Goal: Task Accomplishment & Management: Manage account settings

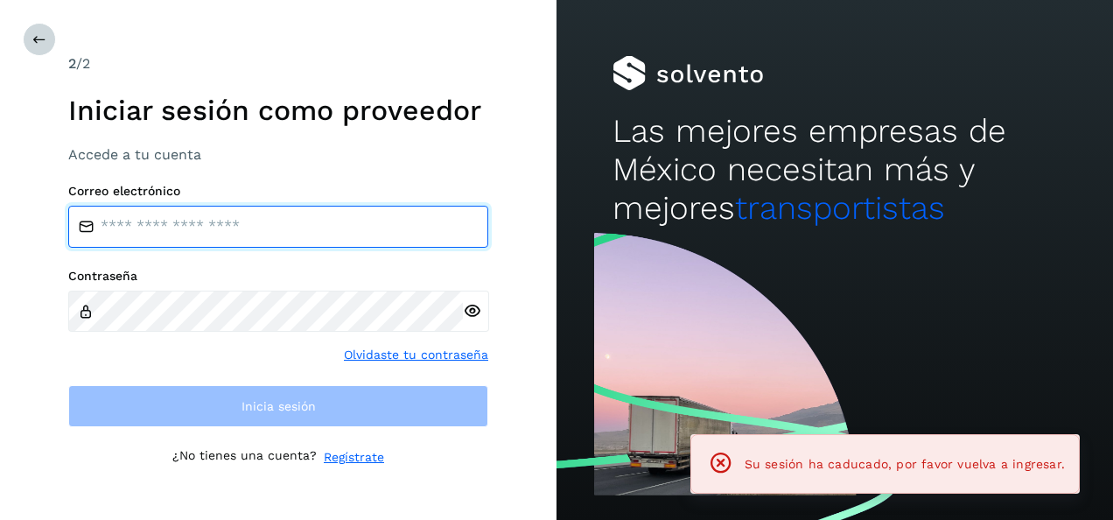
type input "**********"
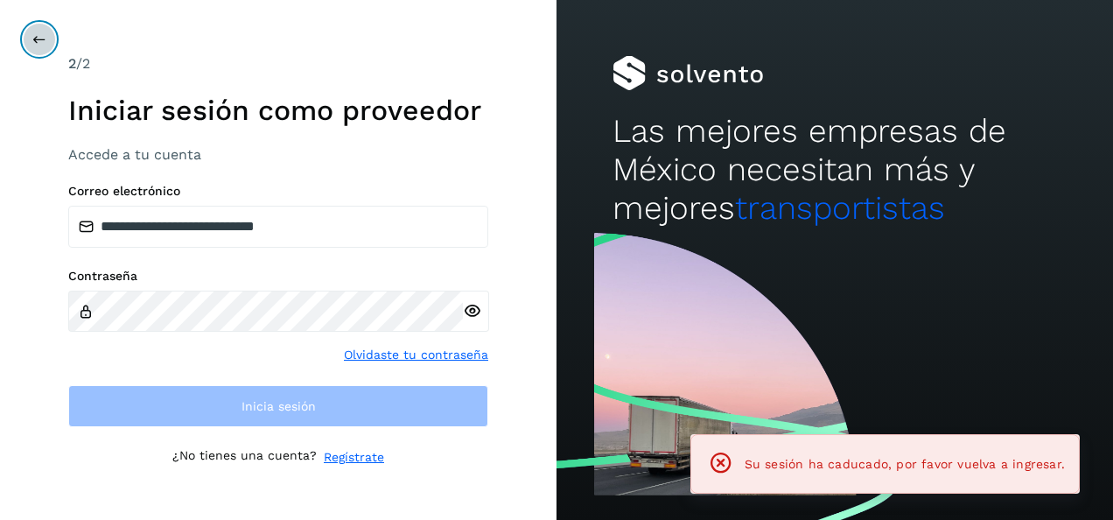
click at [36, 33] on icon at bounding box center [39, 39] width 14 height 14
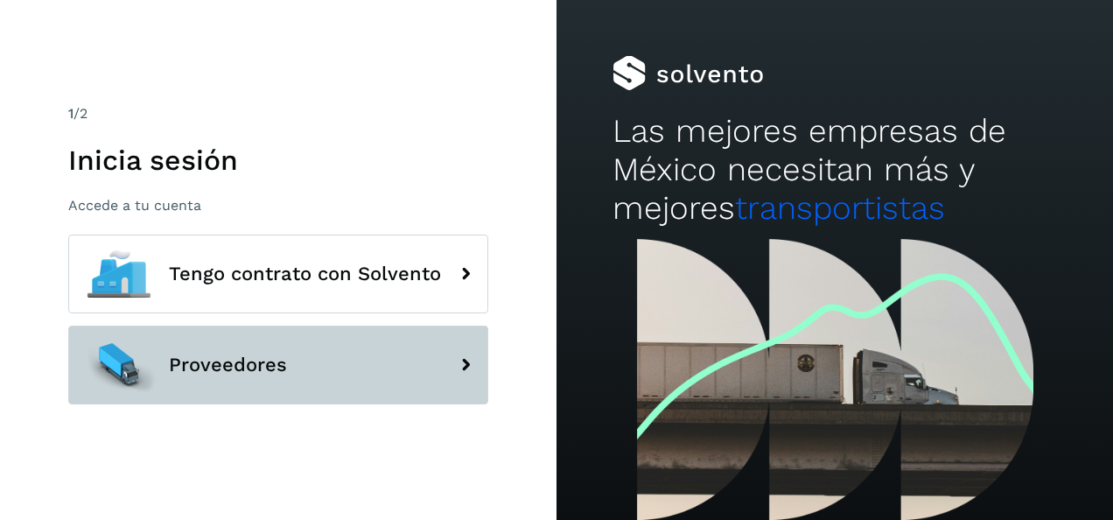
click at [245, 373] on span "Proveedores" at bounding box center [228, 364] width 118 height 21
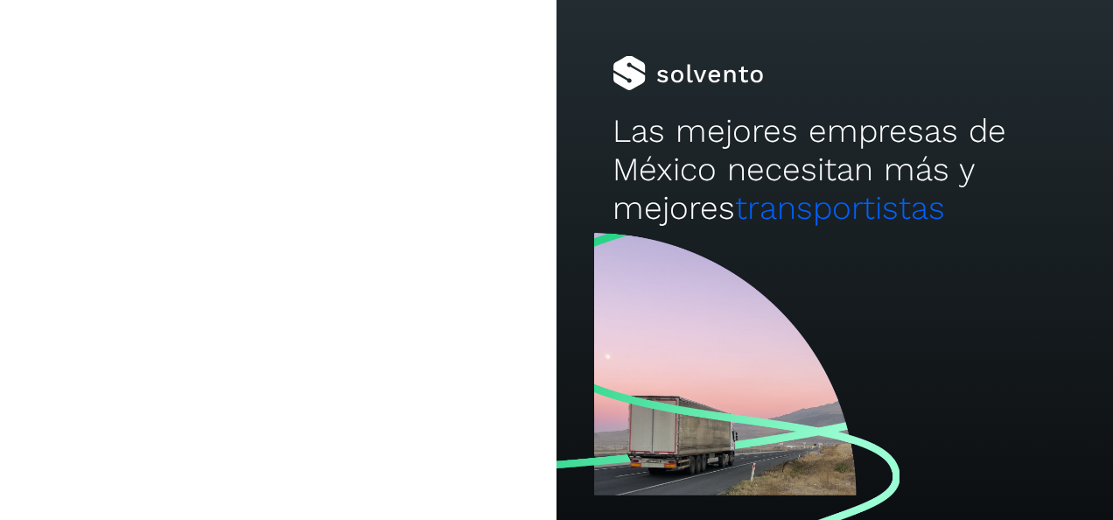
type input "**********"
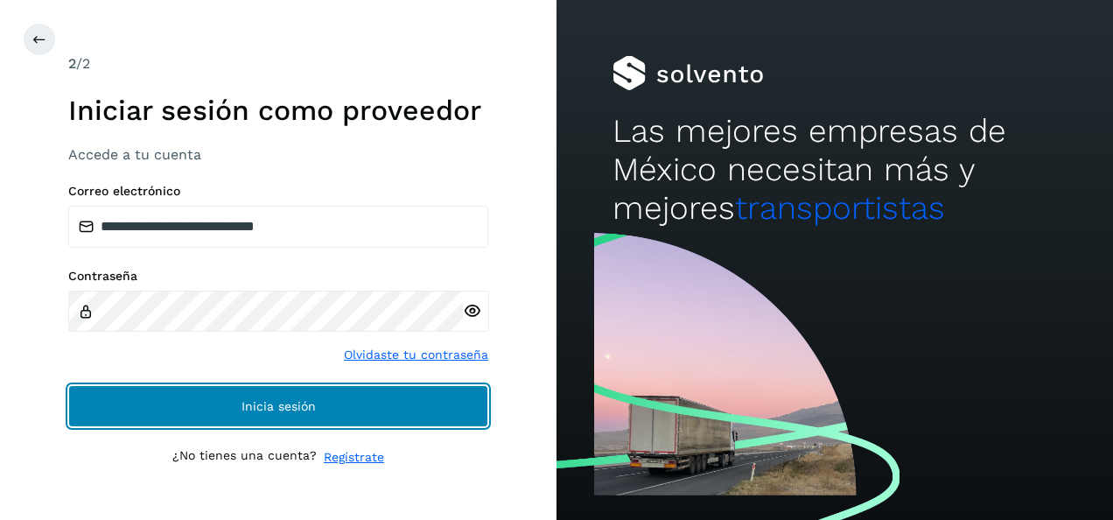
click at [260, 402] on span "Inicia sesión" at bounding box center [278, 406] width 74 height 12
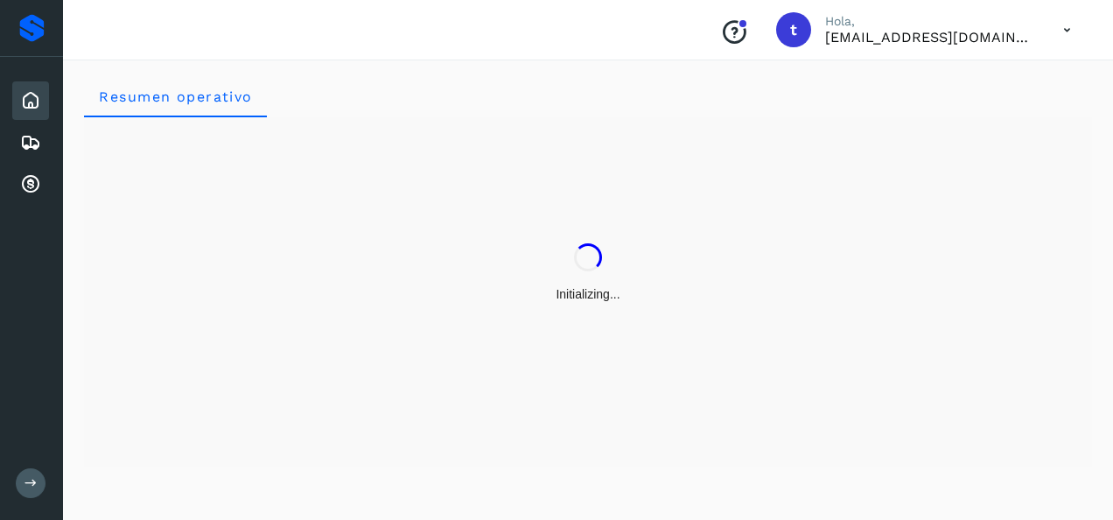
click at [22, 481] on button at bounding box center [31, 483] width 30 height 30
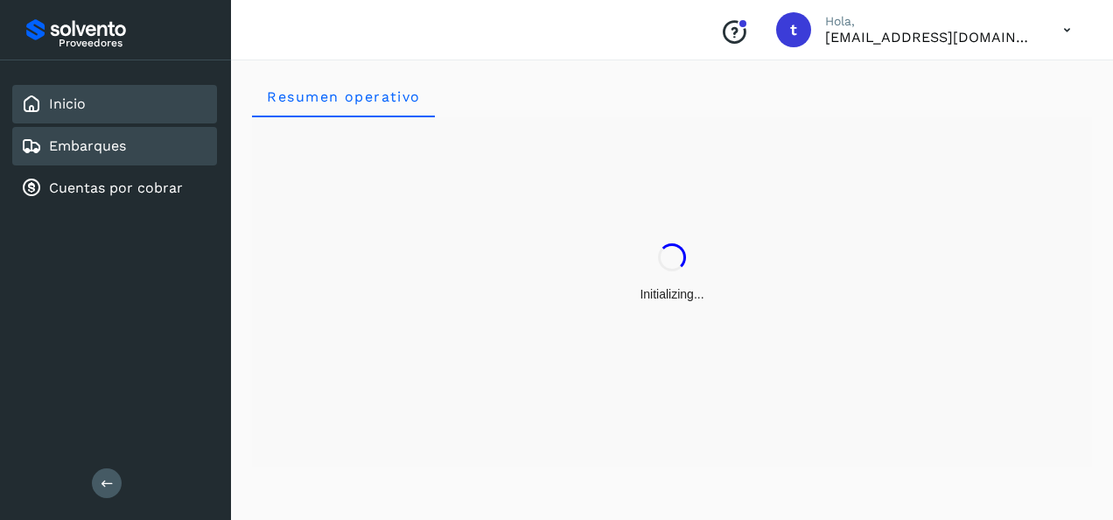
click at [98, 148] on link "Embarques" at bounding box center [87, 145] width 77 height 17
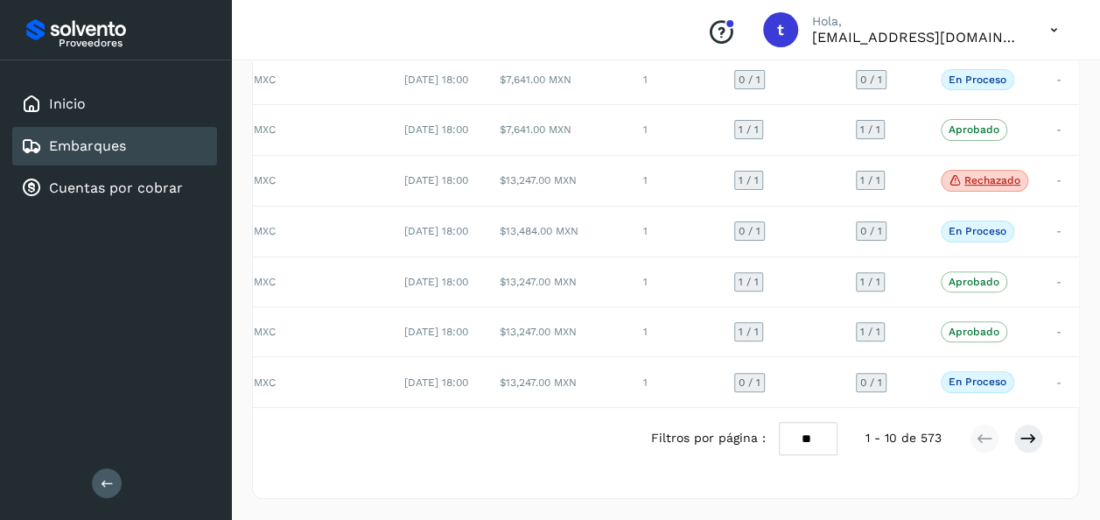
scroll to position [430, 0]
click at [1029, 437] on icon at bounding box center [1027, 438] width 17 height 17
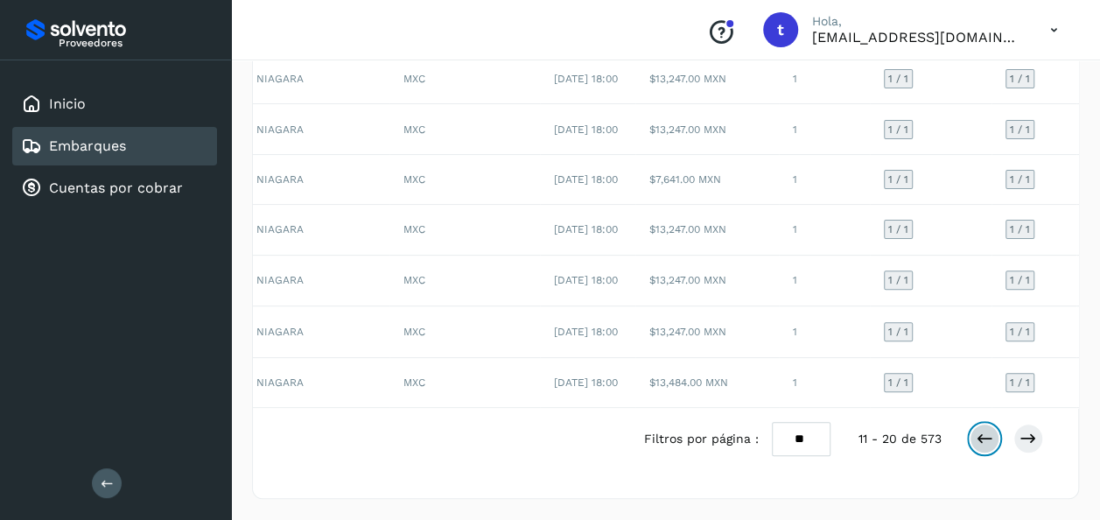
click at [974, 439] on button at bounding box center [984, 438] width 30 height 30
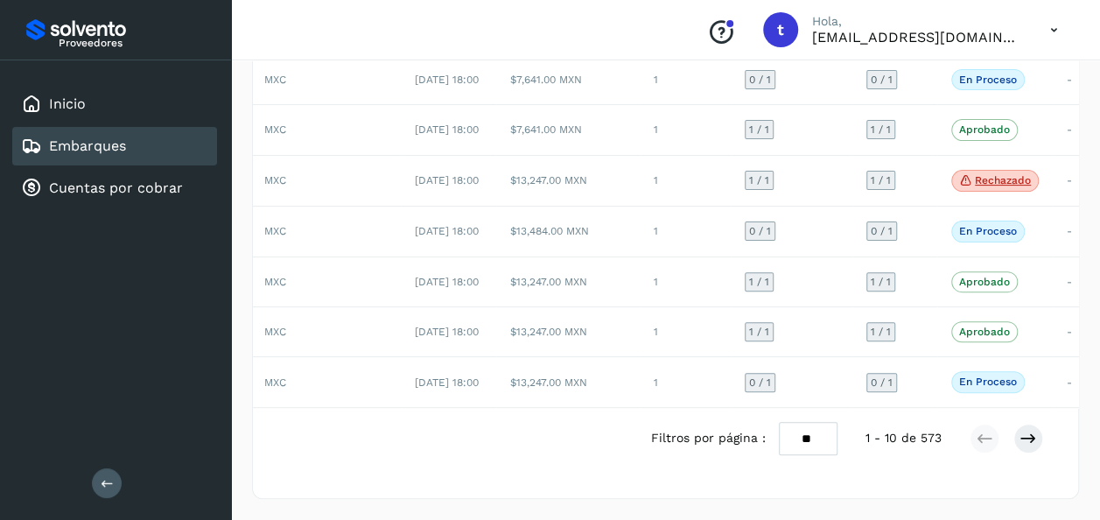
scroll to position [0, 293]
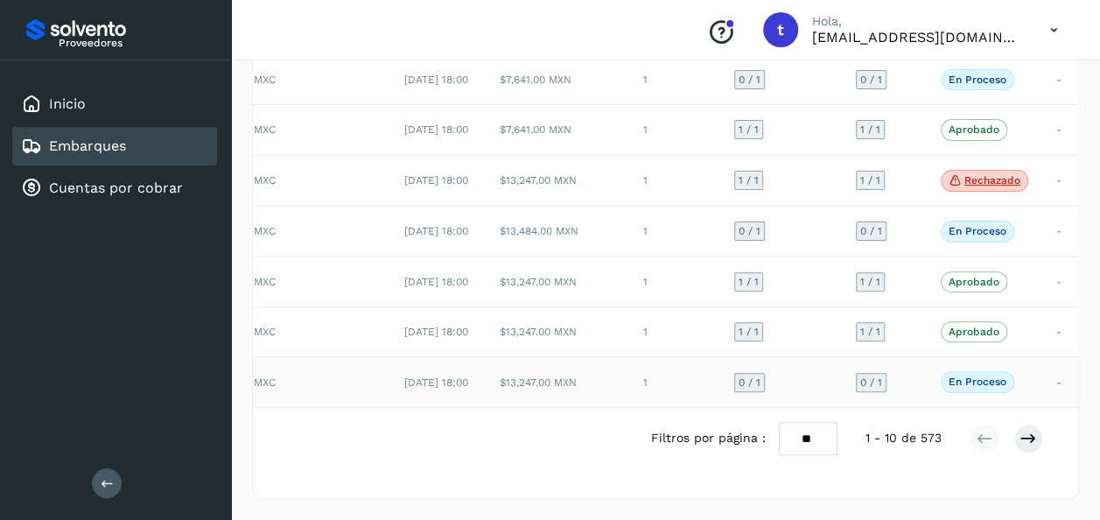
click at [1059, 368] on td "-" at bounding box center [1061, 382] width 38 height 50
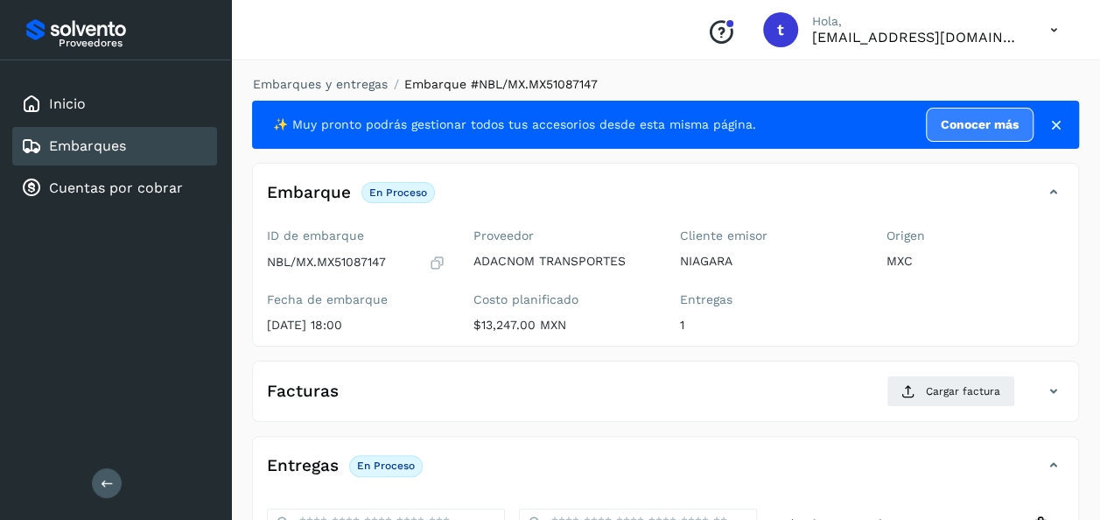
scroll to position [310, 0]
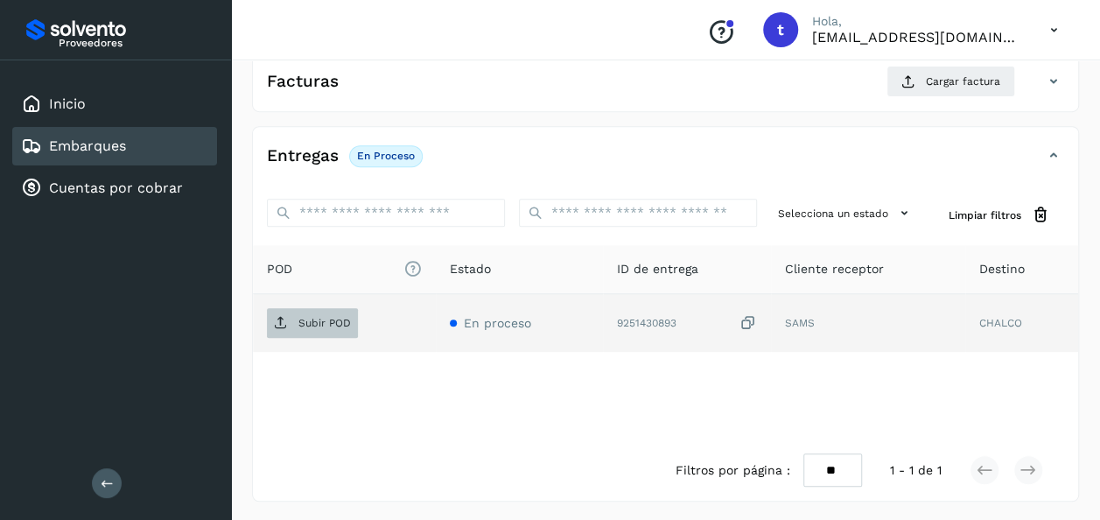
click at [325, 318] on p "Subir POD" at bounding box center [324, 323] width 52 height 12
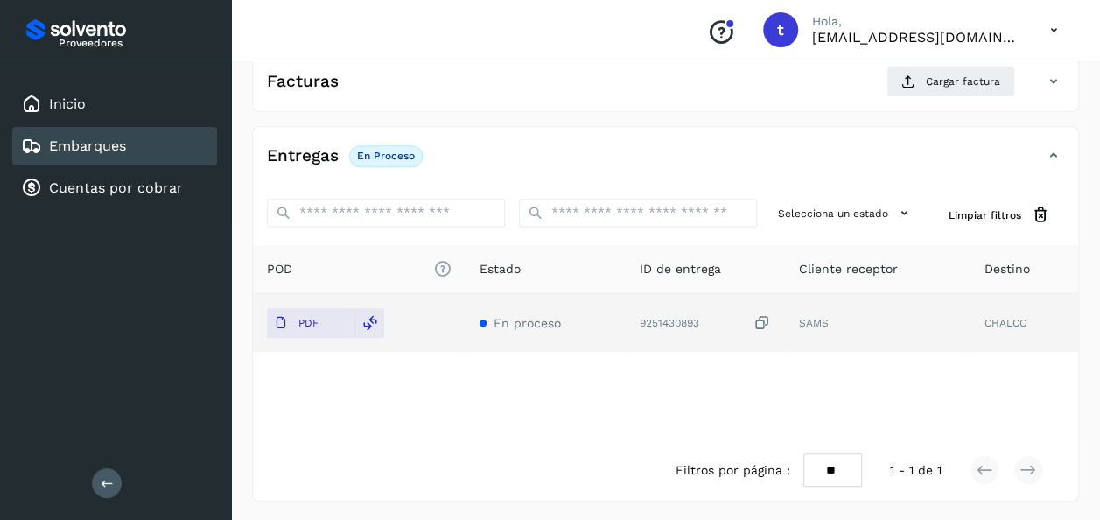
scroll to position [0, 0]
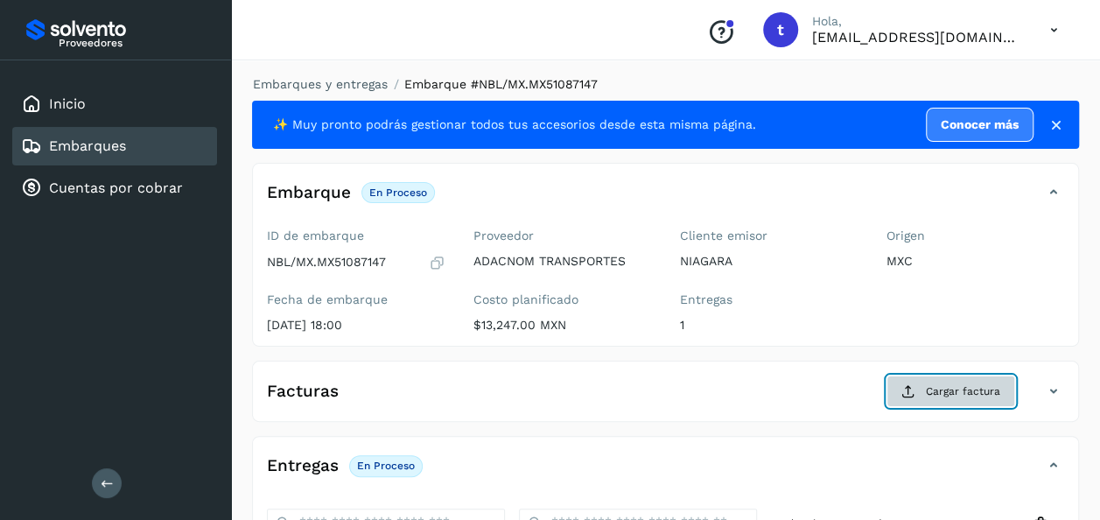
click at [961, 389] on span "Cargar factura" at bounding box center [963, 391] width 74 height 16
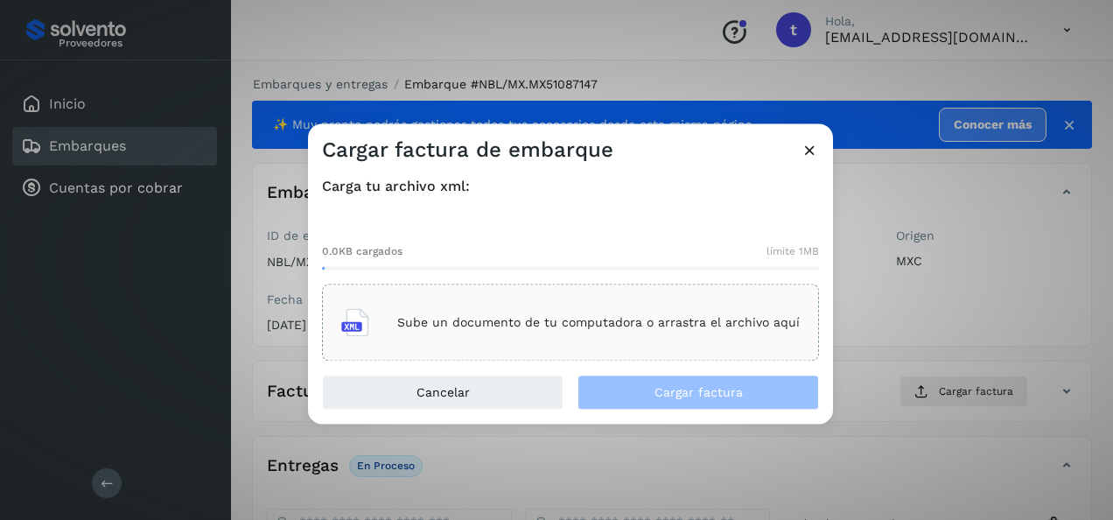
click at [614, 328] on p "Sube un documento de tu computadora o arrastra el archivo aquí" at bounding box center [598, 322] width 402 height 15
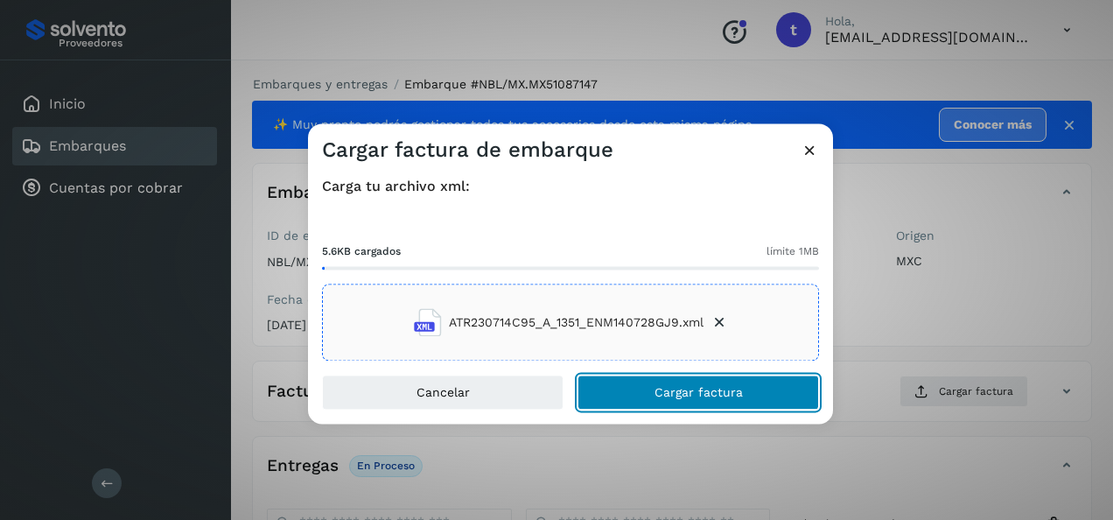
click at [710, 397] on span "Cargar factura" at bounding box center [698, 393] width 88 height 12
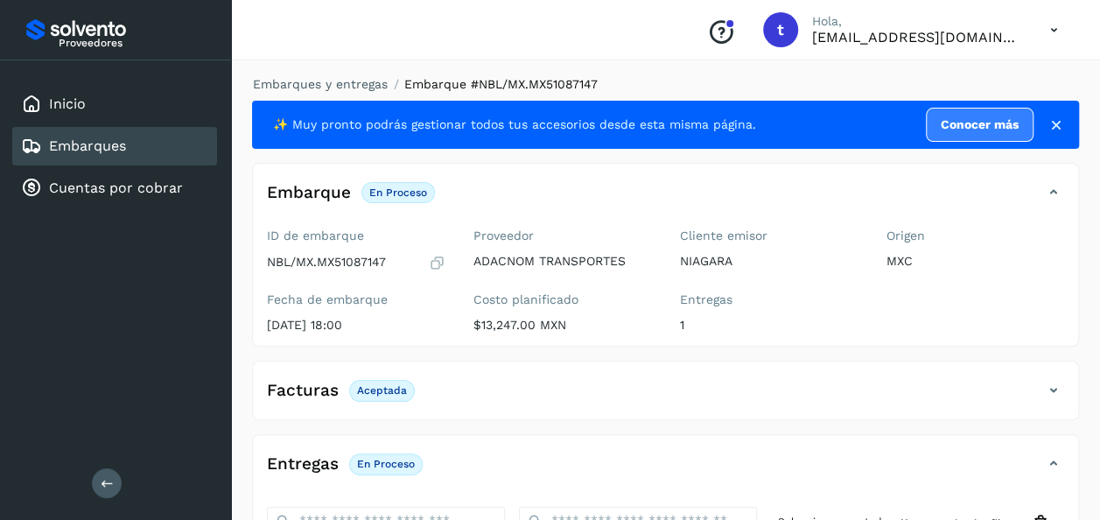
click at [117, 152] on link "Embarques" at bounding box center [87, 145] width 77 height 17
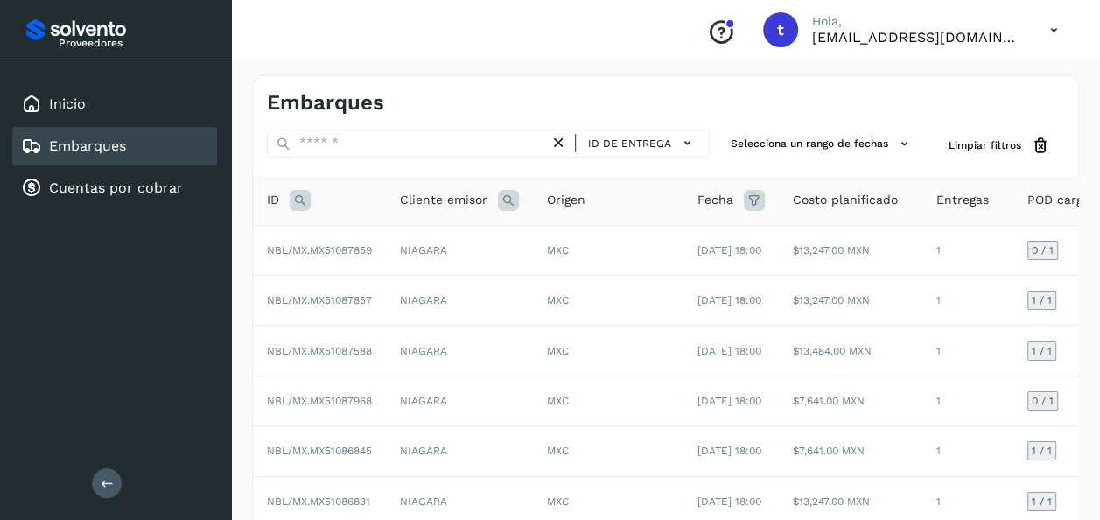
click at [117, 152] on link "Embarques" at bounding box center [87, 145] width 77 height 17
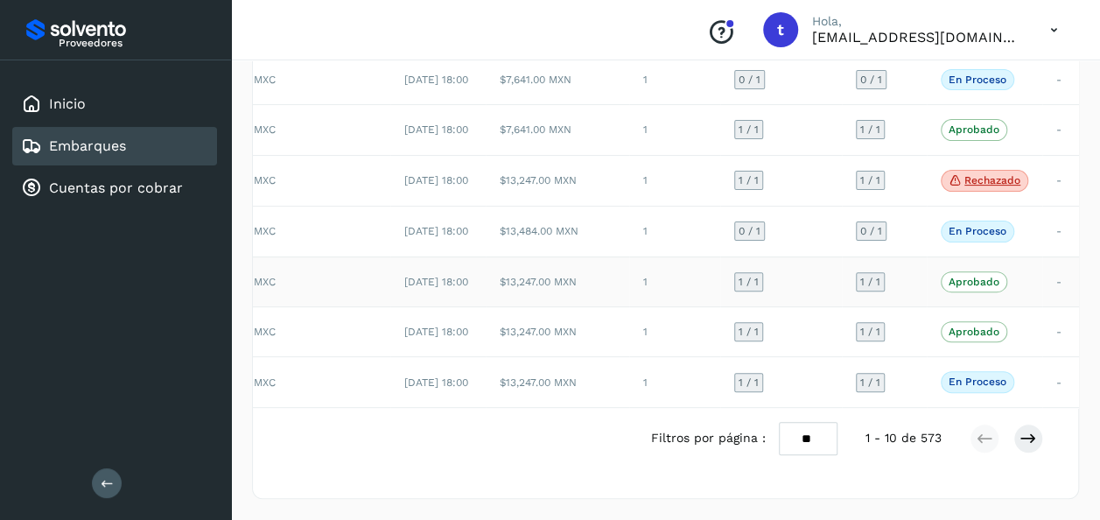
scroll to position [339, 0]
click at [1052, 256] on td "-" at bounding box center [1061, 231] width 38 height 50
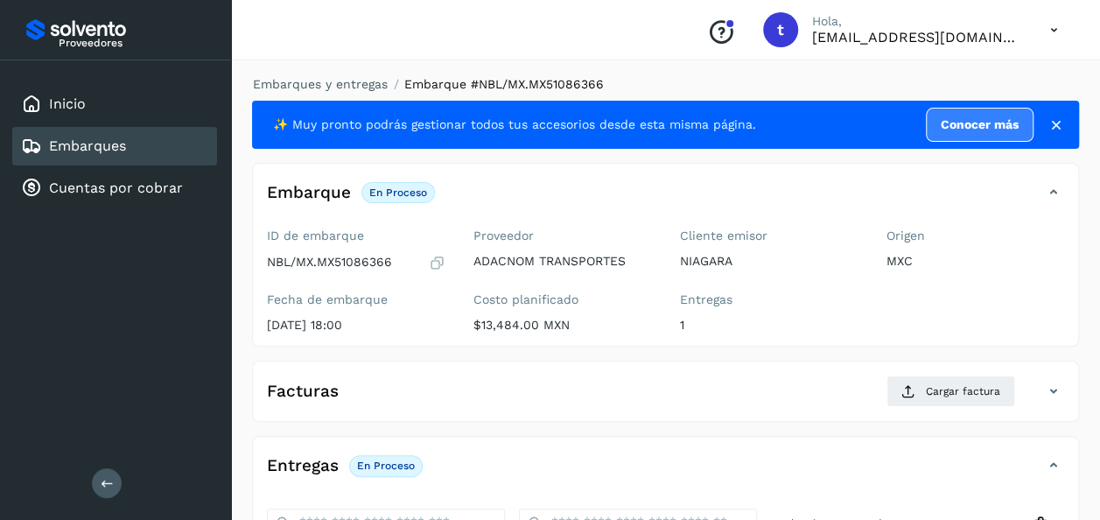
scroll to position [310, 0]
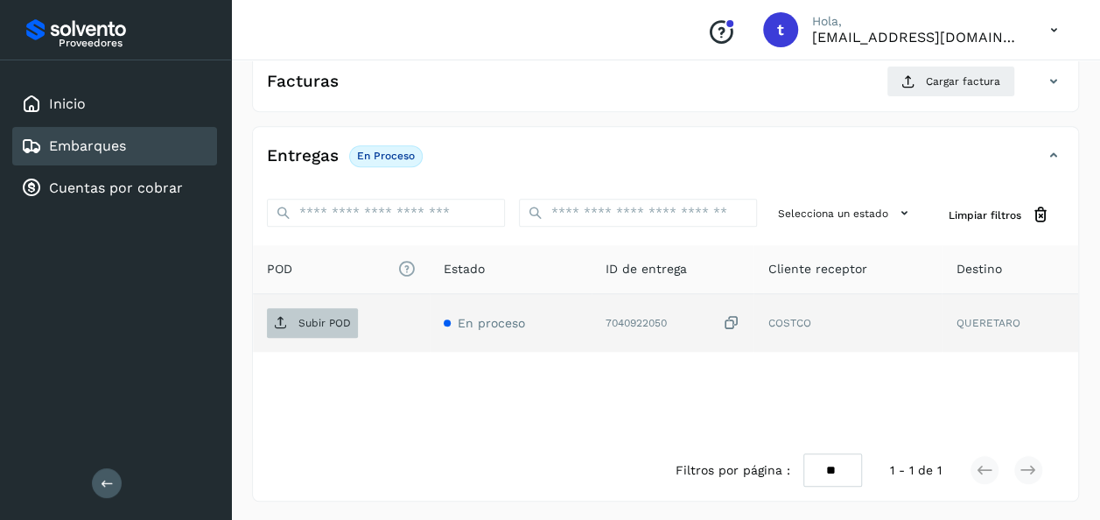
click at [340, 320] on p "Subir POD" at bounding box center [324, 323] width 52 height 12
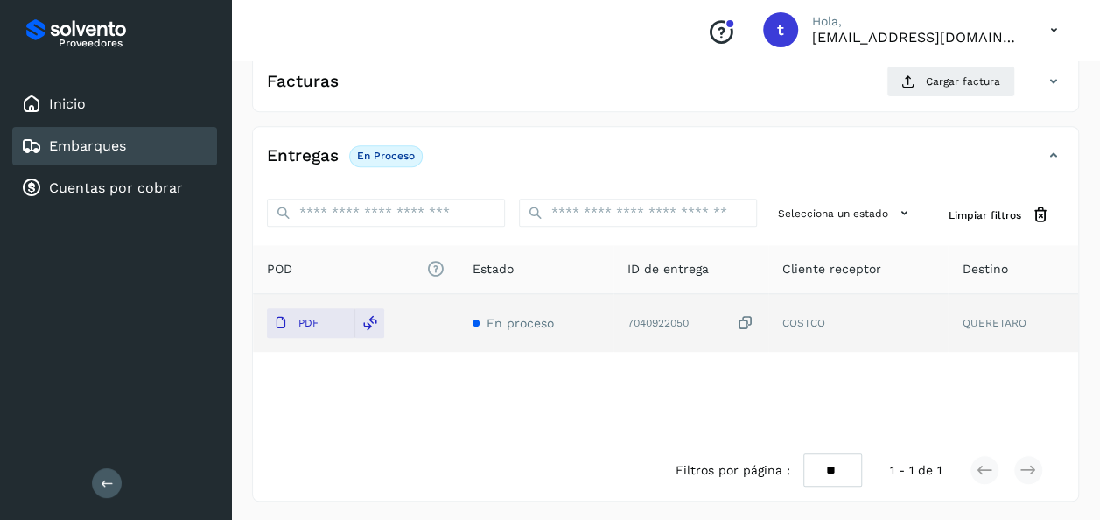
scroll to position [0, 0]
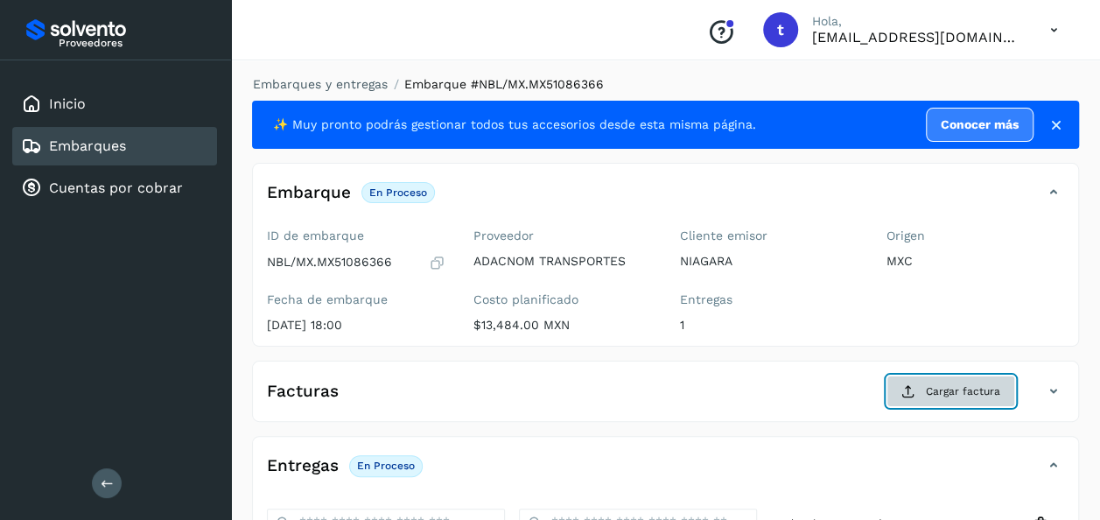
click at [949, 388] on span "Cargar factura" at bounding box center [963, 391] width 74 height 16
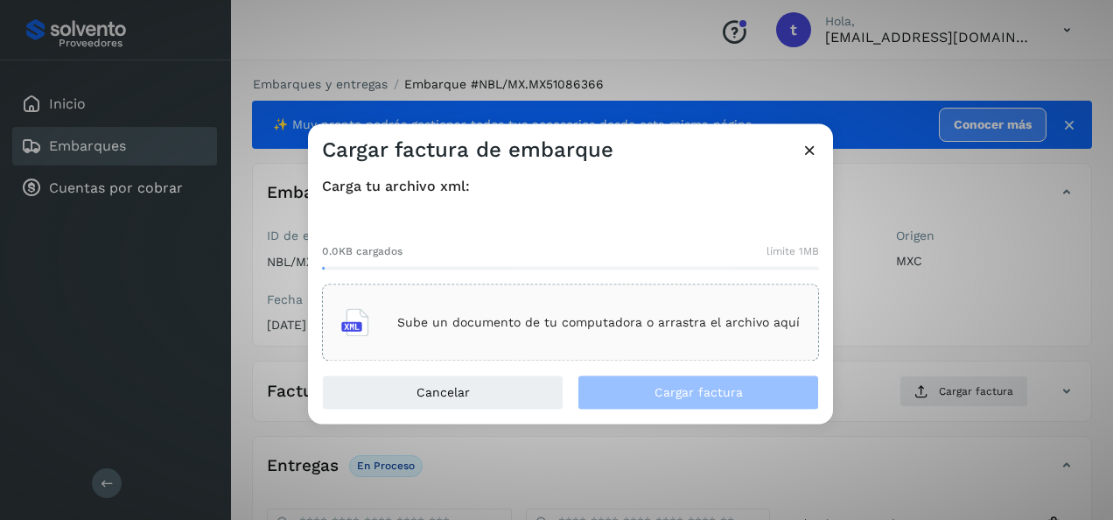
click at [602, 314] on div "Sube un documento de tu computadora o arrastra el archivo aquí" at bounding box center [570, 322] width 458 height 47
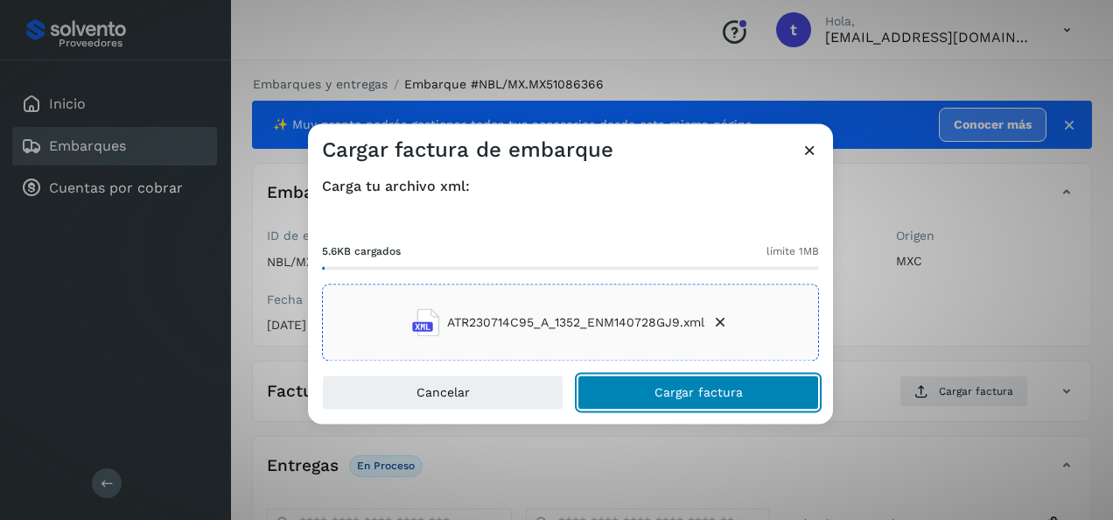
click at [707, 391] on span "Cargar factura" at bounding box center [698, 393] width 88 height 12
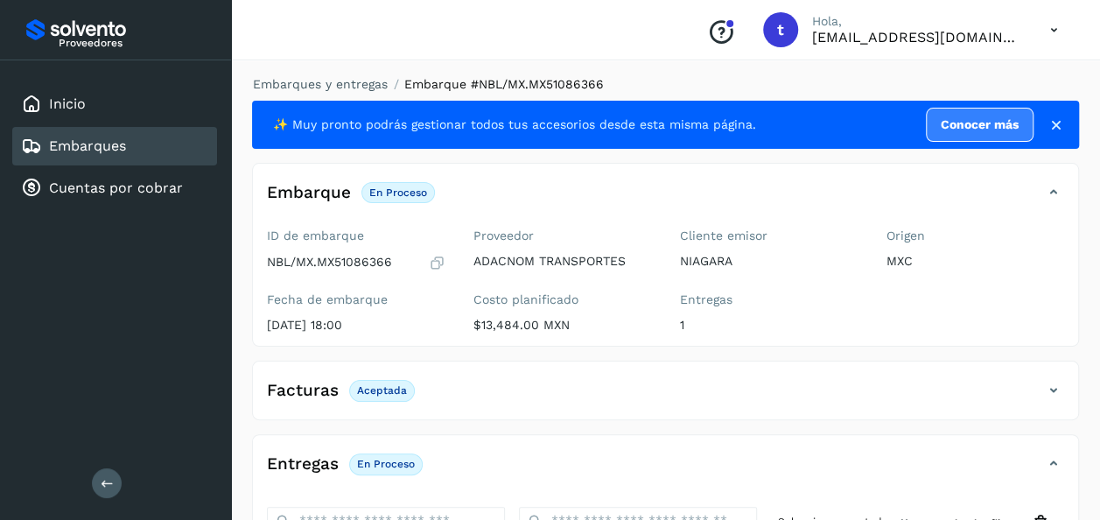
click at [94, 150] on link "Embarques" at bounding box center [87, 145] width 77 height 17
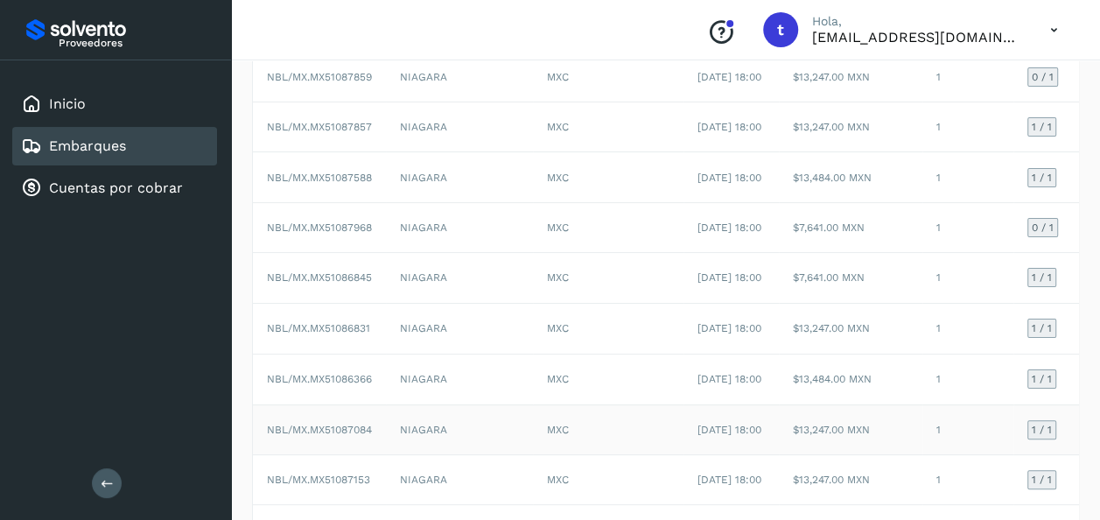
scroll to position [0, 293]
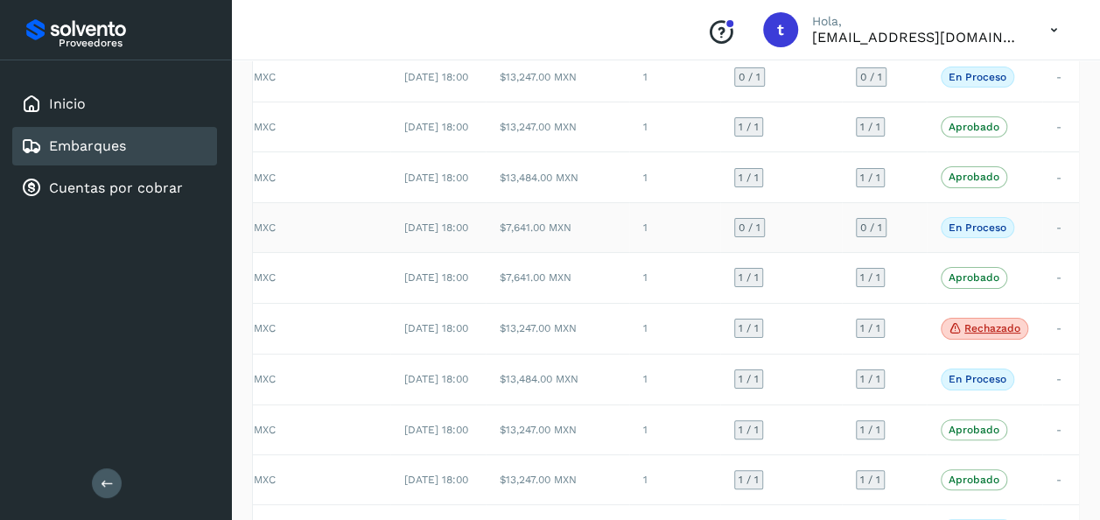
click at [1048, 252] on td "-" at bounding box center [1061, 227] width 38 height 50
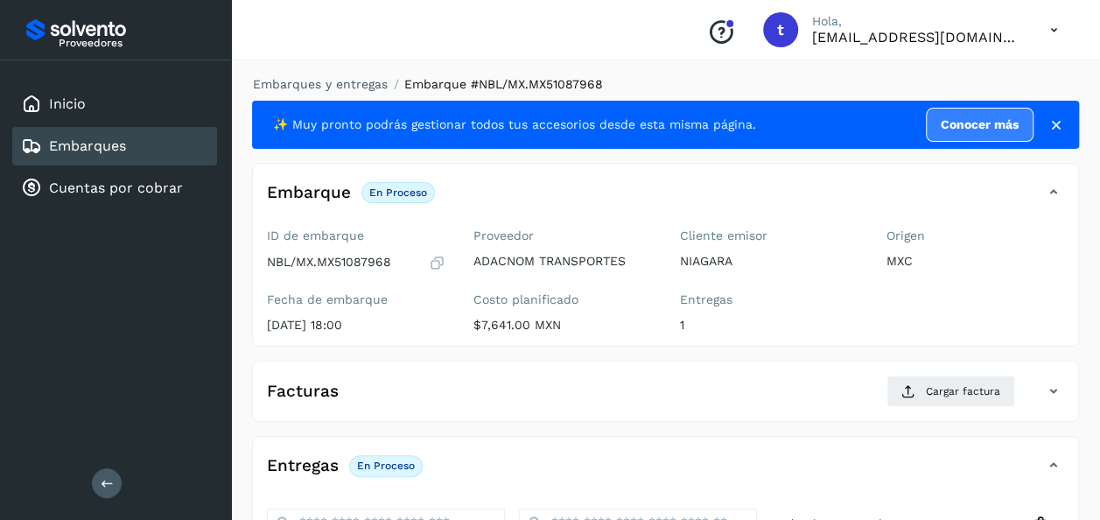
scroll to position [310, 0]
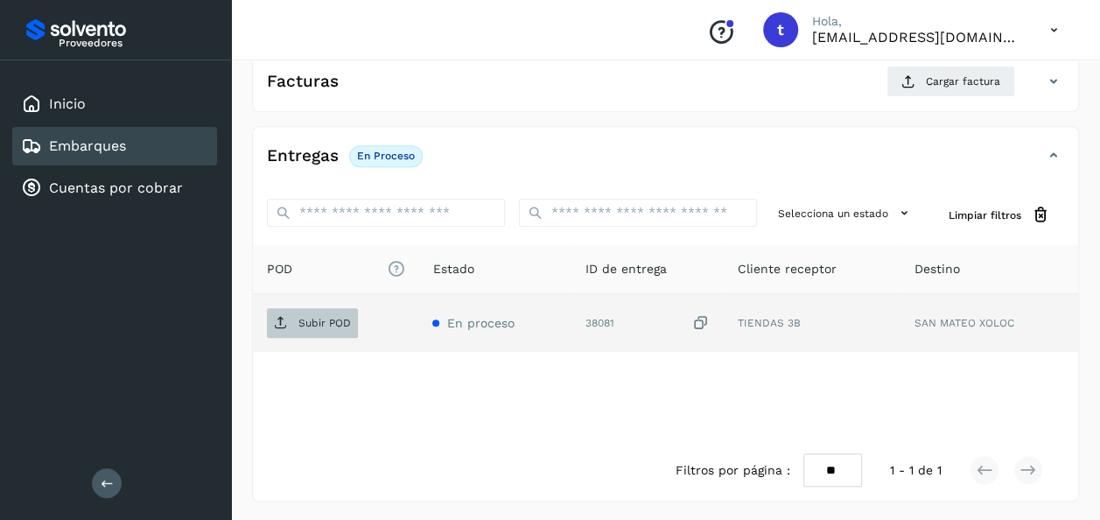
click at [324, 328] on span "Subir POD" at bounding box center [312, 323] width 91 height 28
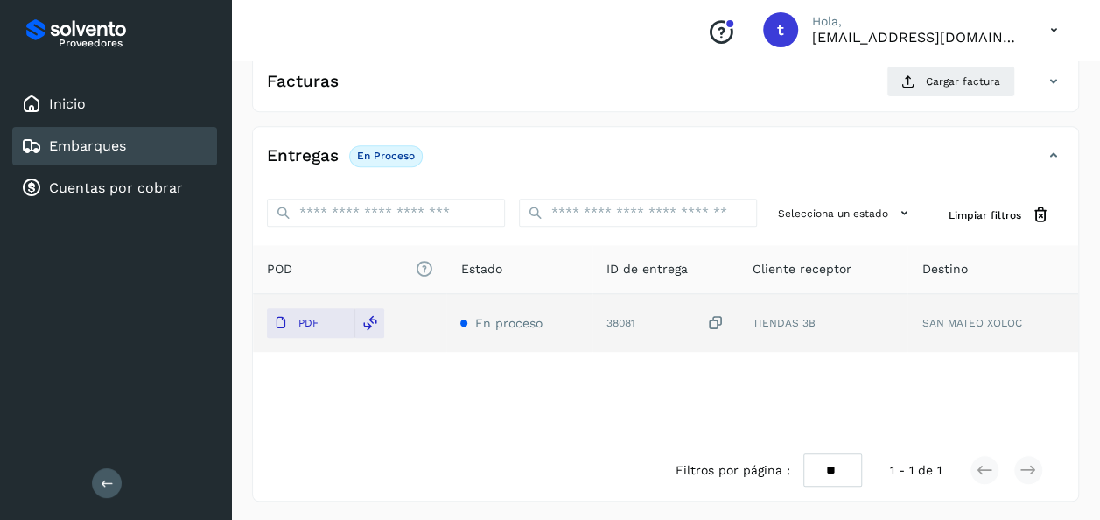
scroll to position [0, 0]
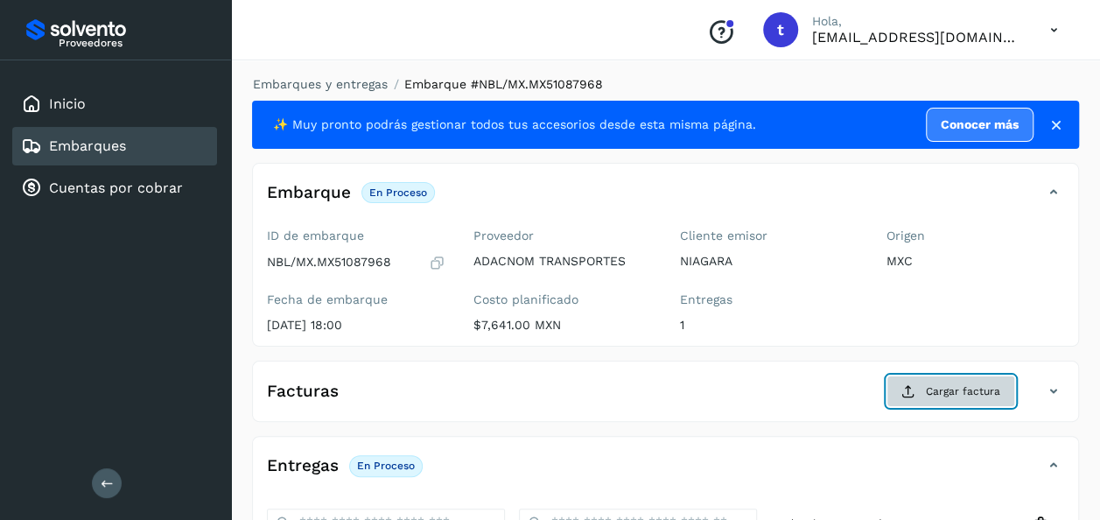
click at [924, 392] on button "Cargar factura" at bounding box center [950, 390] width 129 height 31
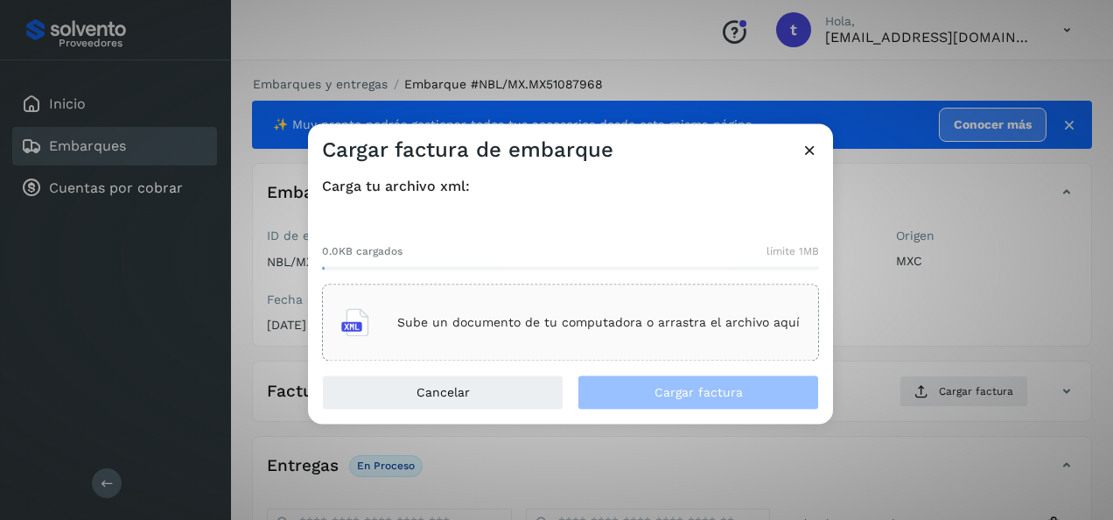
click at [574, 311] on div "Sube un documento de tu computadora o arrastra el archivo aquí" at bounding box center [570, 322] width 458 height 47
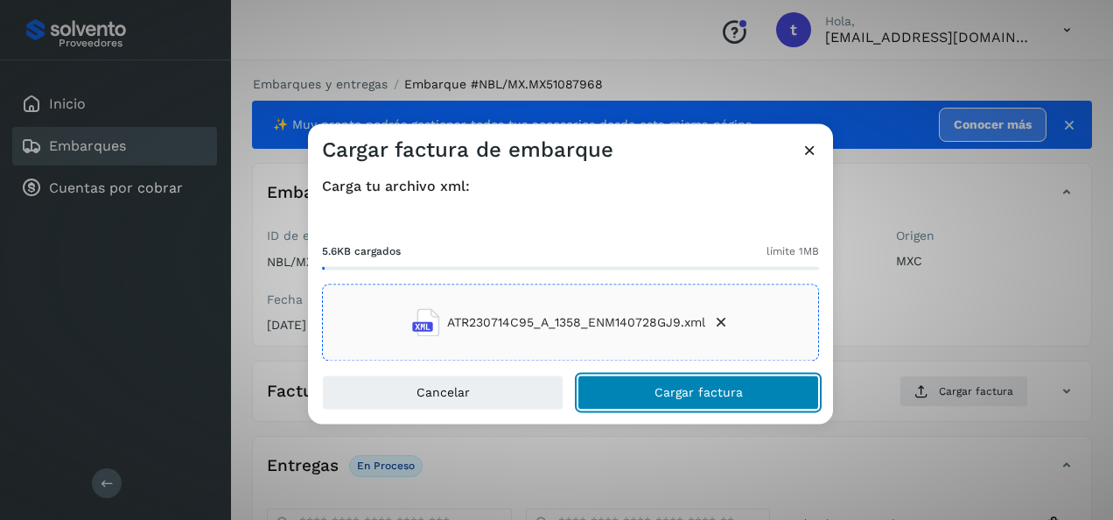
click at [709, 388] on span "Cargar factura" at bounding box center [698, 393] width 88 height 12
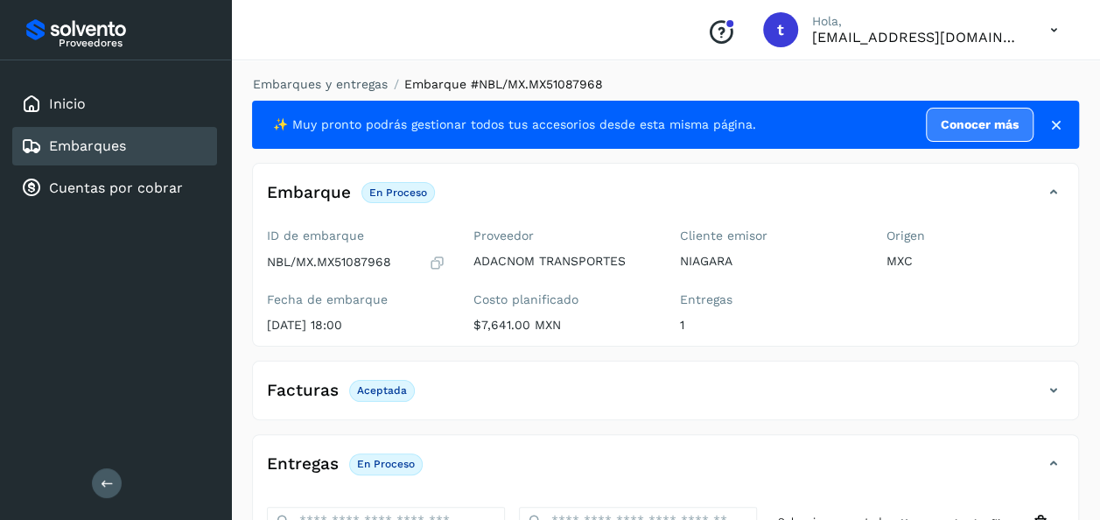
click at [91, 143] on link "Embarques" at bounding box center [87, 145] width 77 height 17
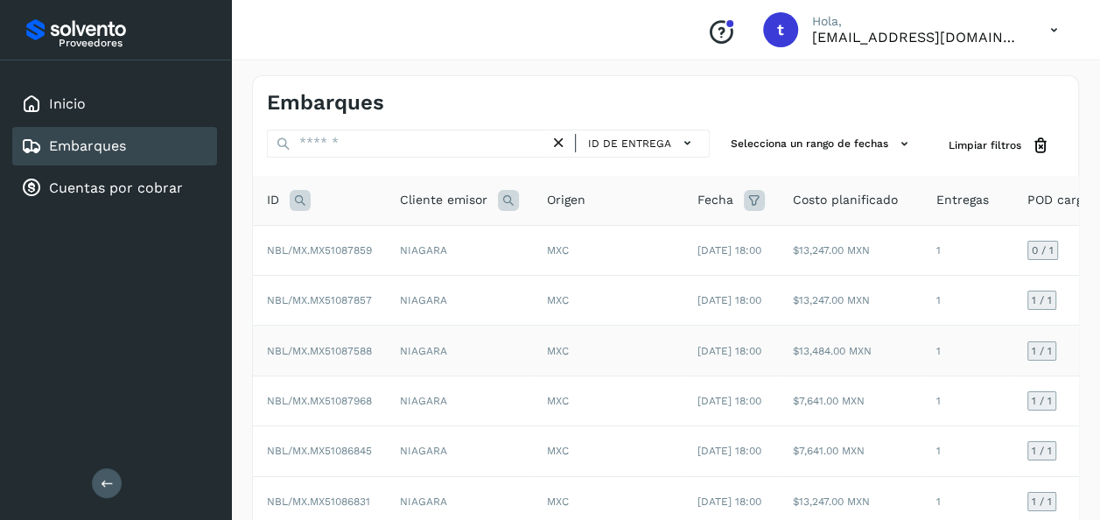
scroll to position [0, 293]
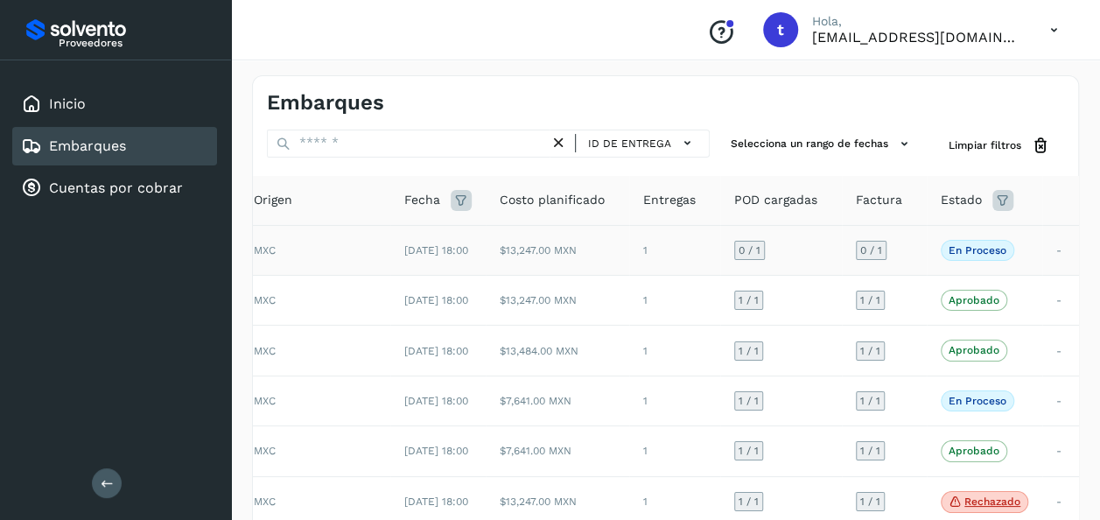
click at [1031, 255] on td "En proceso La validación de [GEOGRAPHIC_DATA] para este embarque ha sido anulad…" at bounding box center [983, 250] width 115 height 50
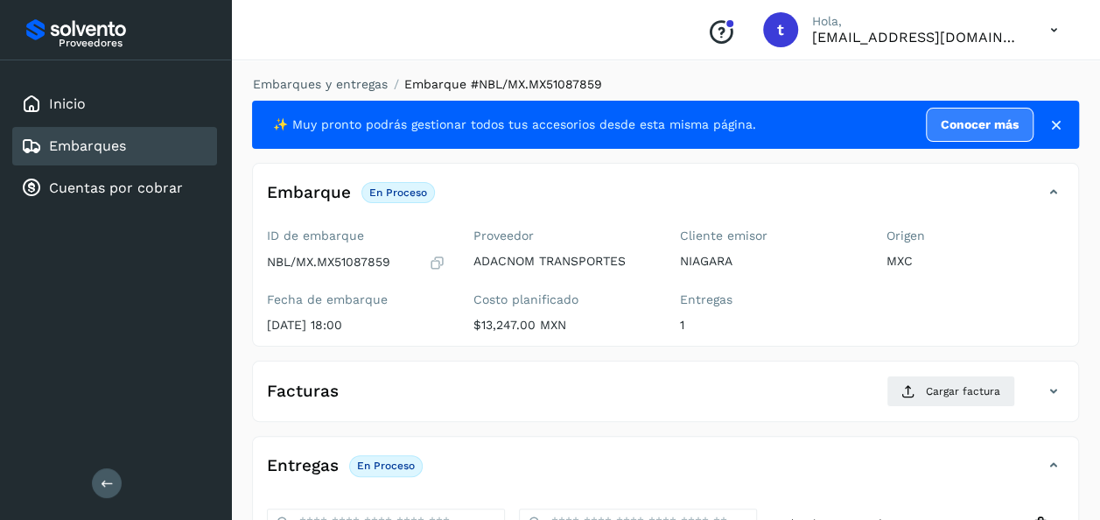
scroll to position [310, 0]
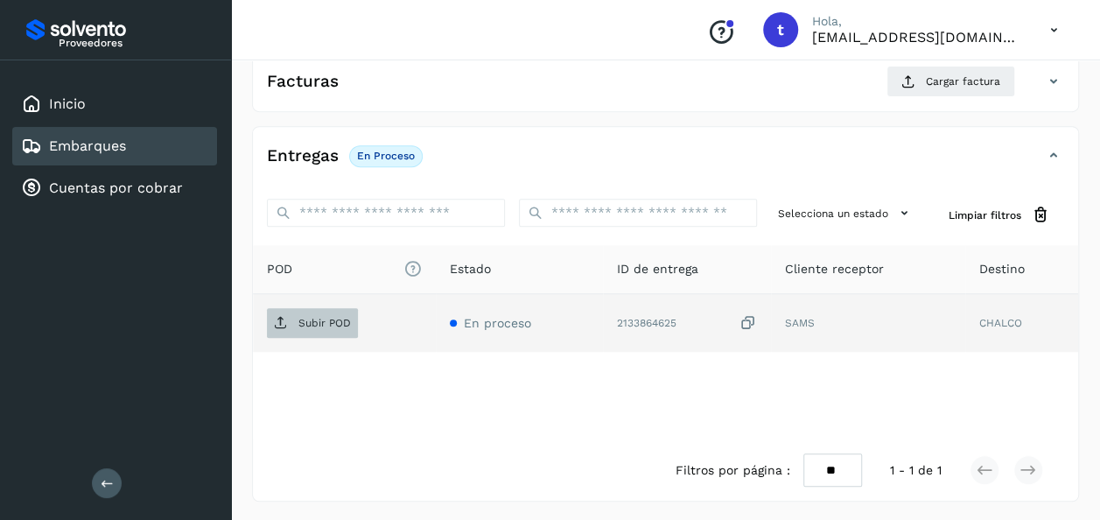
click at [323, 329] on span "Subir POD" at bounding box center [312, 323] width 91 height 28
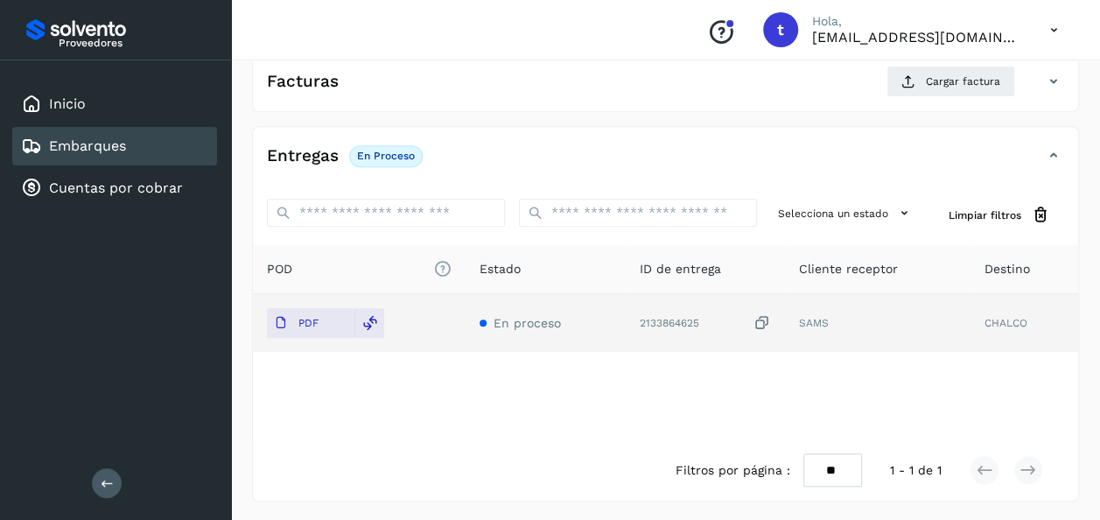
scroll to position [0, 0]
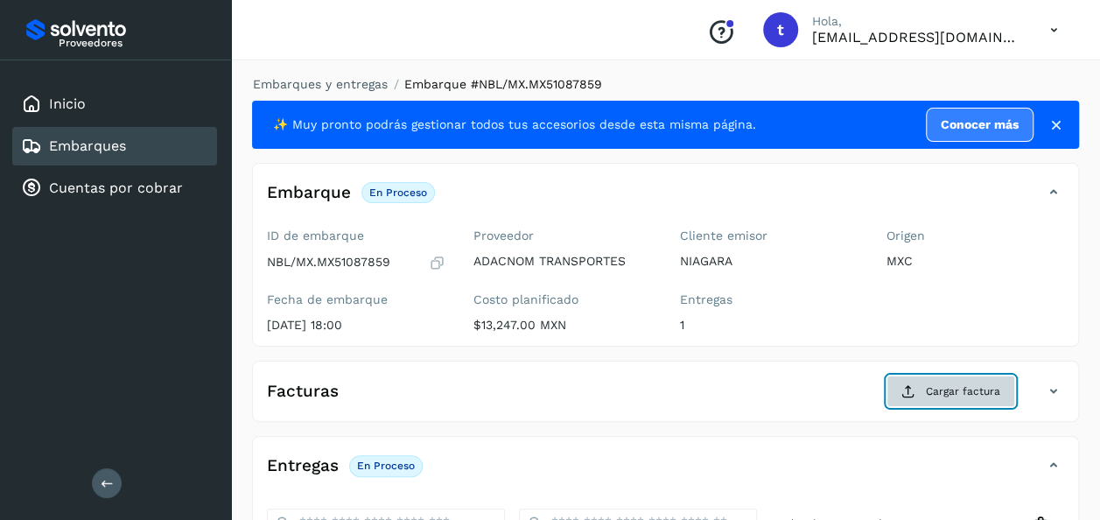
click at [927, 389] on span "Cargar factura" at bounding box center [963, 391] width 74 height 16
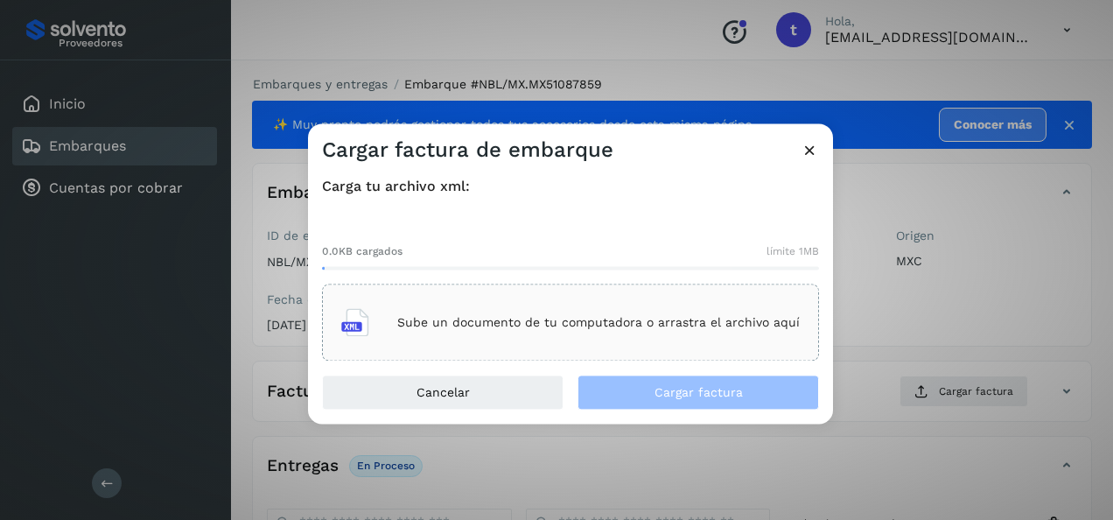
click at [654, 330] on div "Sube un documento de tu computadora o arrastra el archivo aquí" at bounding box center [570, 322] width 458 height 47
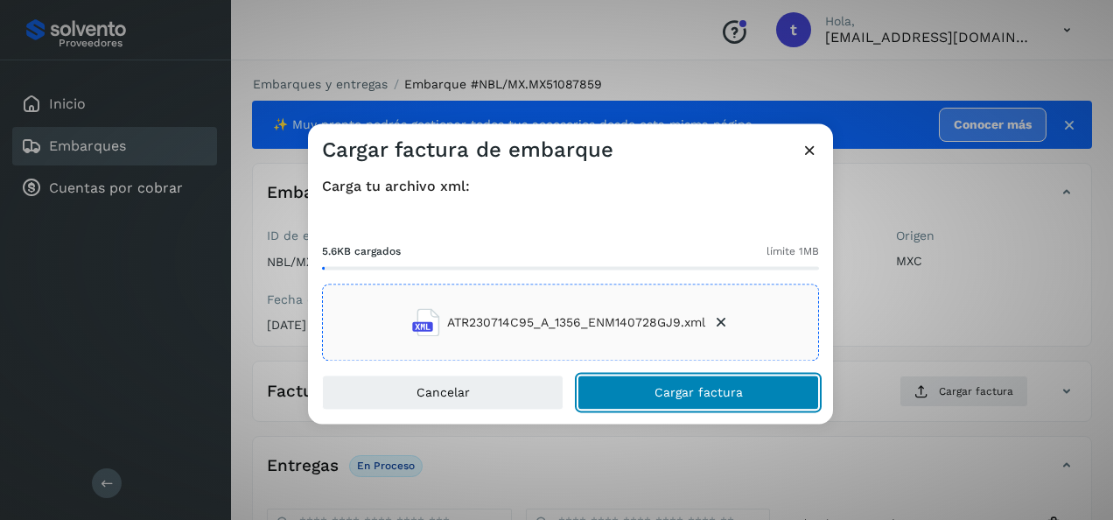
click at [707, 392] on span "Cargar factura" at bounding box center [698, 393] width 88 height 12
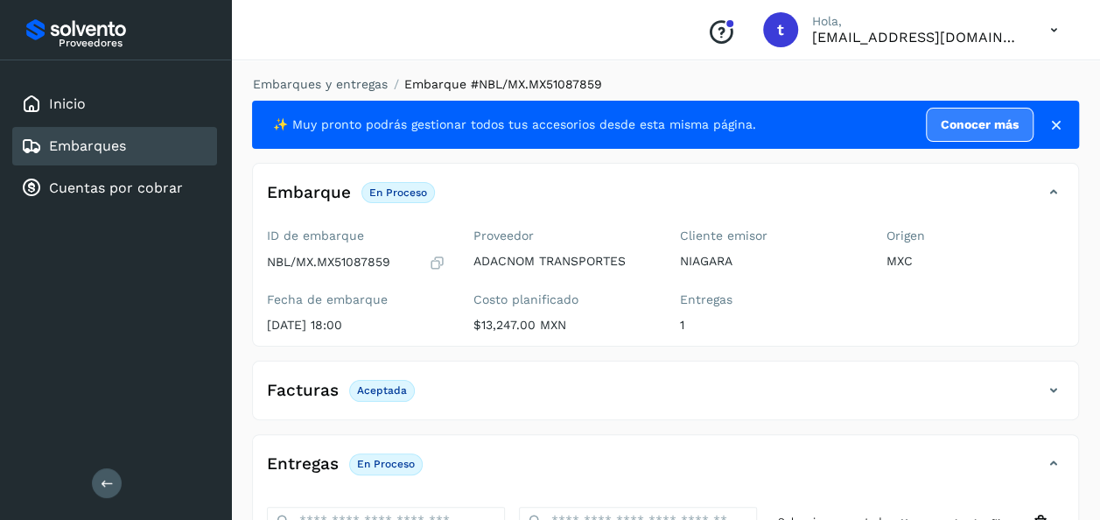
click at [115, 150] on link "Embarques" at bounding box center [87, 145] width 77 height 17
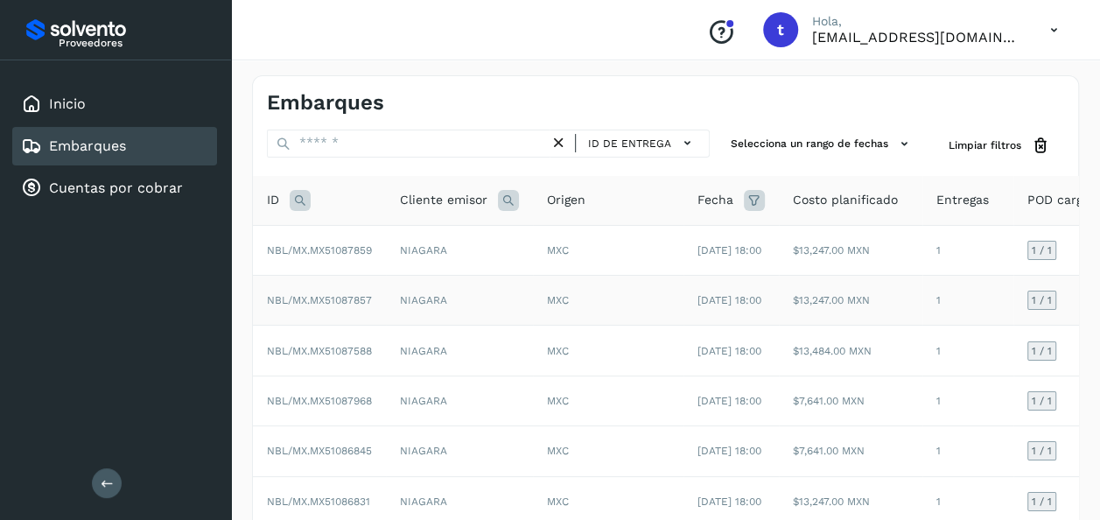
scroll to position [430, 0]
